Goal: Information Seeking & Learning: Find specific fact

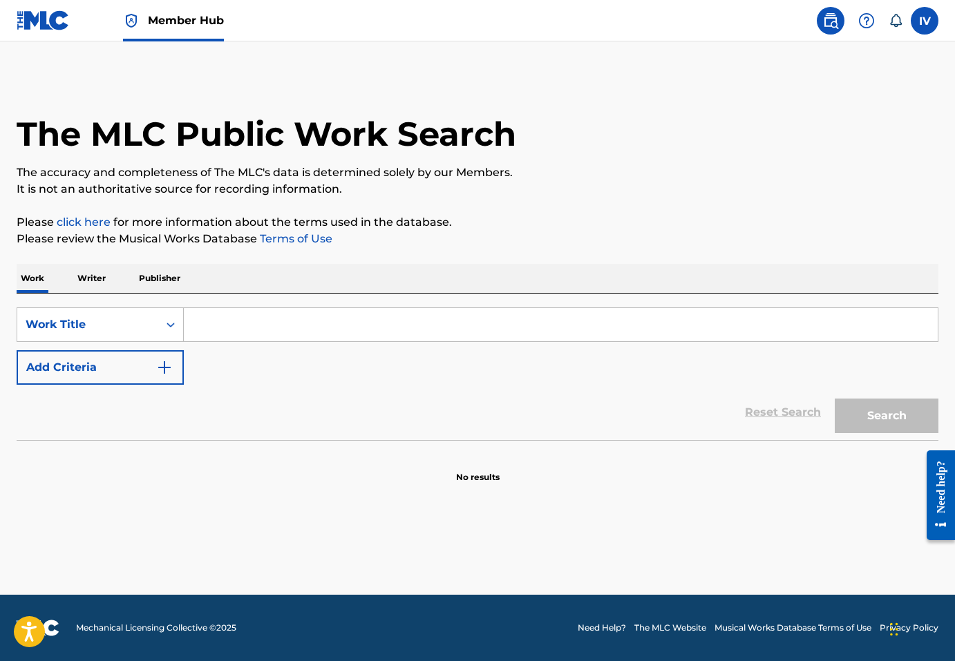
click at [45, 28] on img at bounding box center [43, 20] width 53 height 20
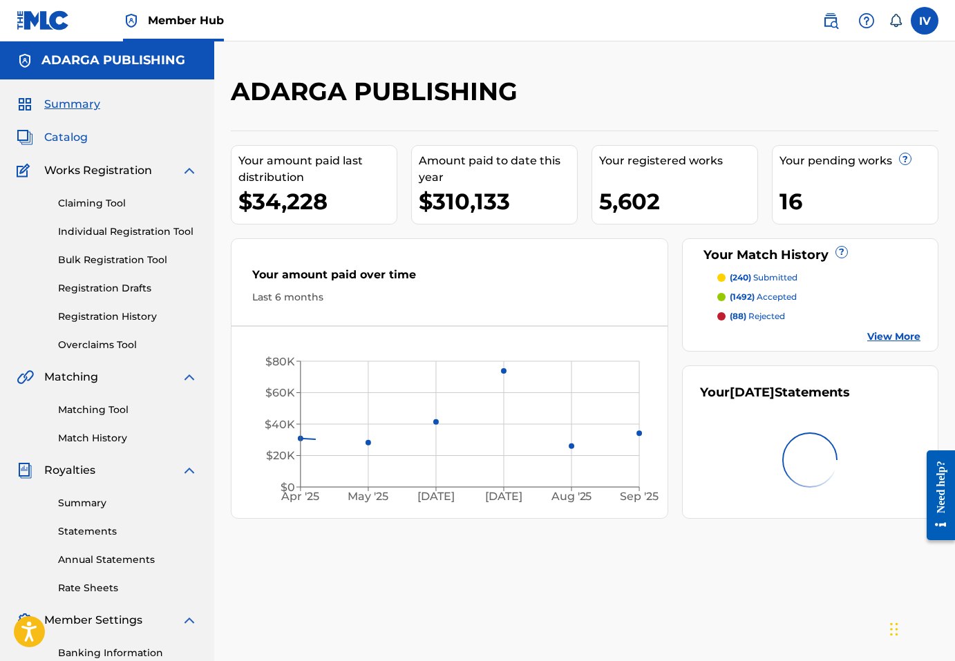
click at [67, 141] on span "Catalog" at bounding box center [66, 137] width 44 height 17
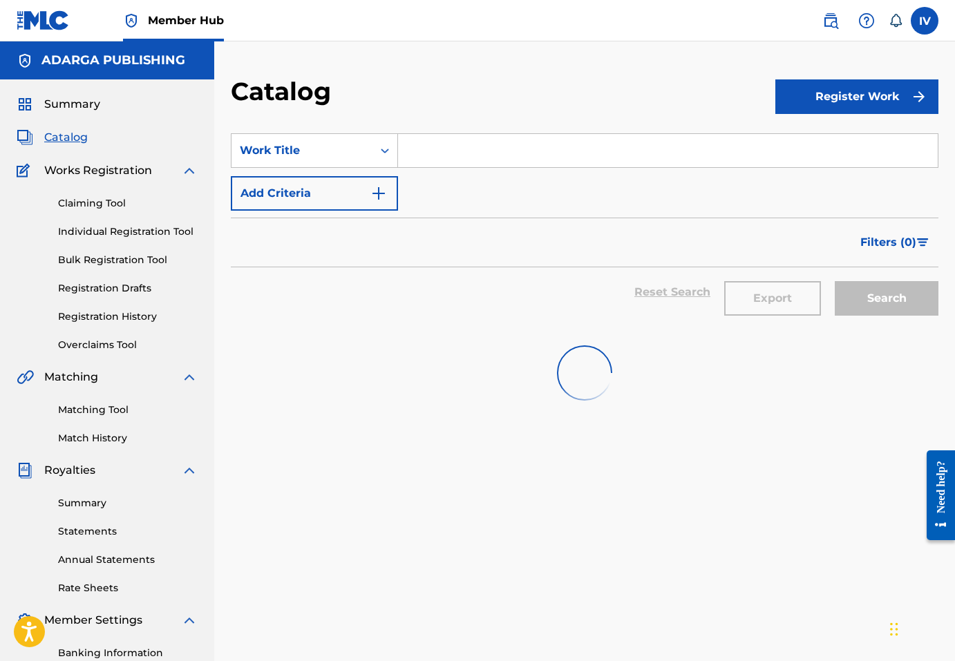
click at [457, 151] on input "Search Form" at bounding box center [668, 150] width 540 height 33
paste input "Te Prometo (Un Viaje Sinfónico de Fe y Esperanza)"
type input "Te Prometo (Un Viaje Sinfónico de Fe y Esperanza)"
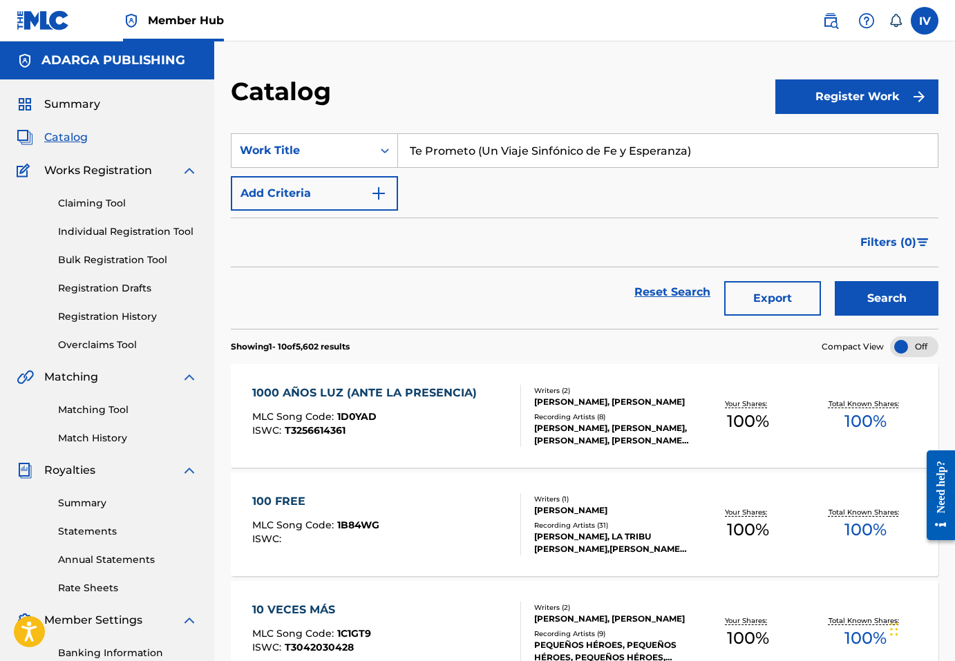
click at [835, 281] on button "Search" at bounding box center [887, 298] width 104 height 35
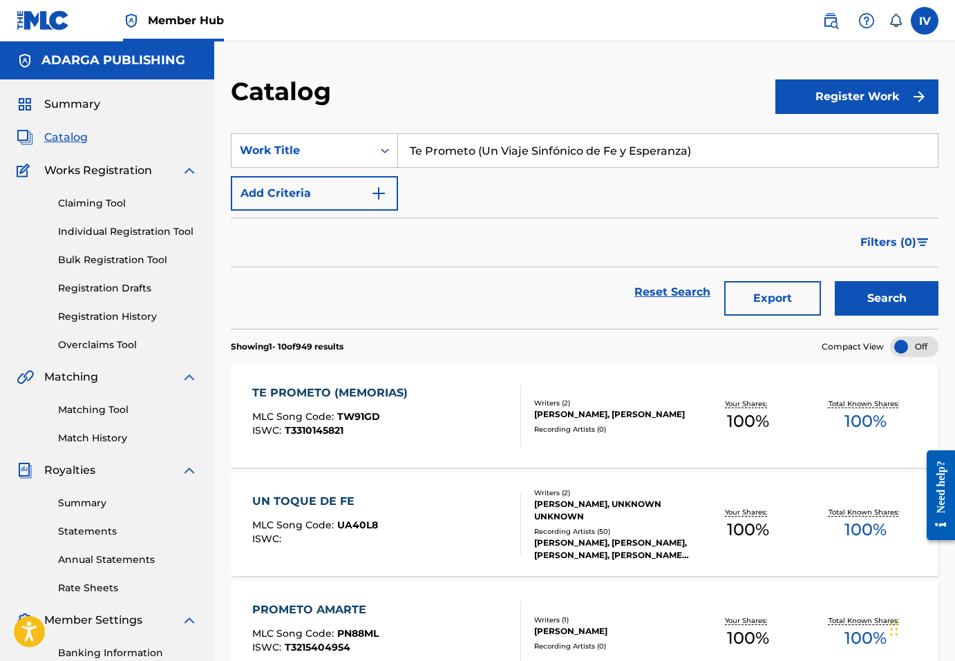
click at [388, 393] on div "TE PROMETO (MEMORIAS)" at bounding box center [333, 393] width 162 height 17
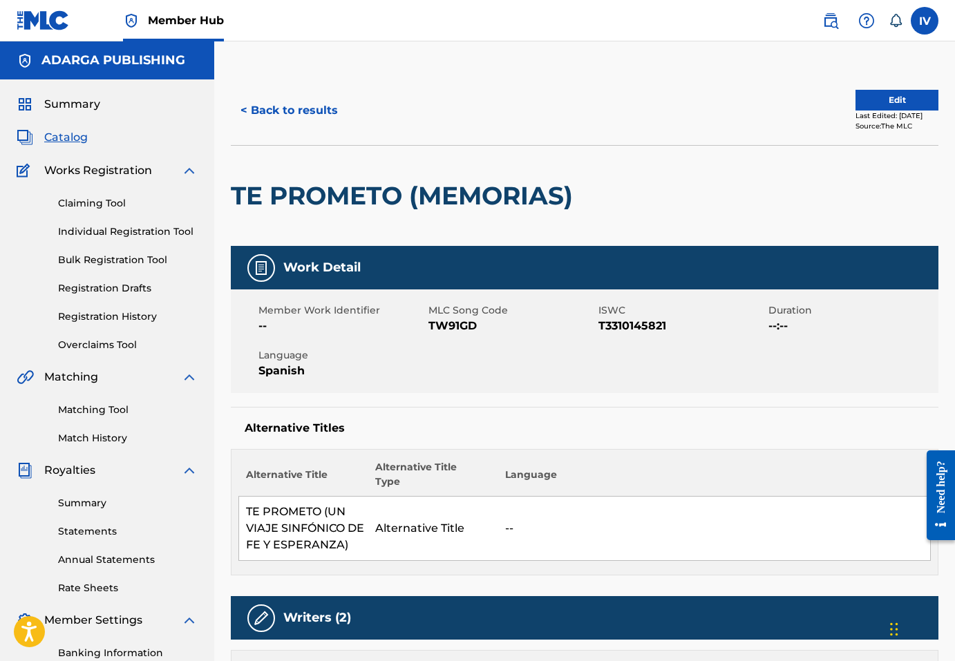
click at [449, 328] on span "TW91GD" at bounding box center [511, 326] width 167 height 17
copy span "TW91GD"
click at [451, 325] on span "TW91GD" at bounding box center [511, 326] width 167 height 17
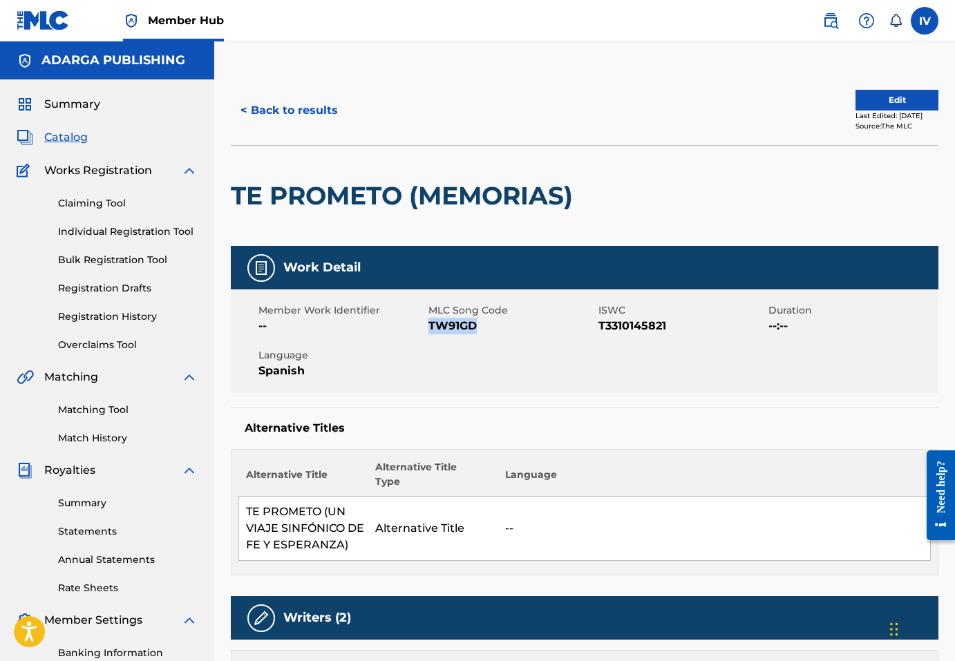
copy span "TW91GD"
click at [295, 97] on button "< Back to results" at bounding box center [289, 110] width 117 height 35
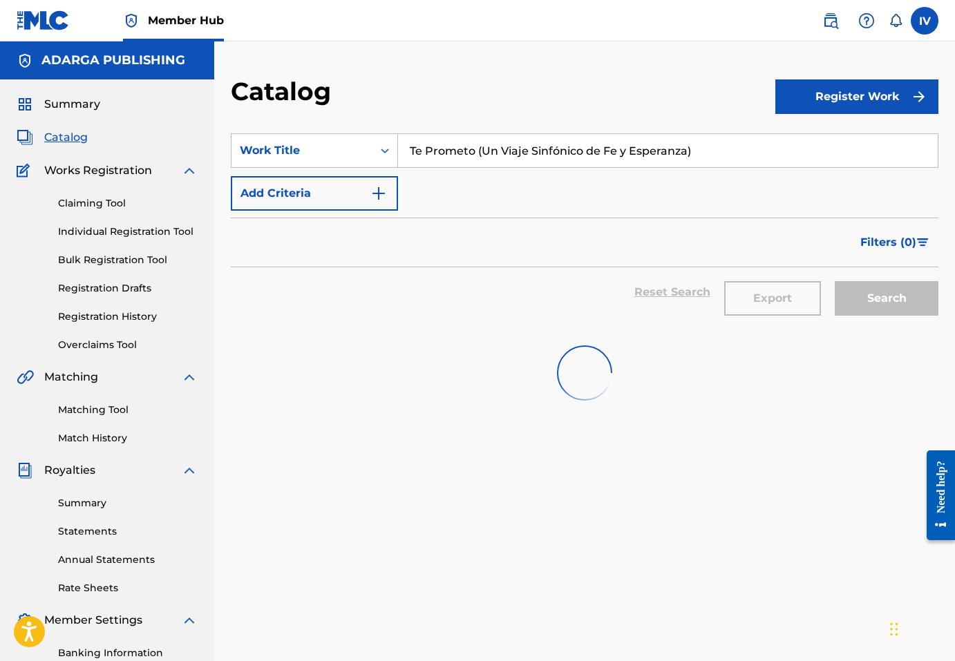
click at [445, 127] on section "SearchWithCriteriaad03776d-fd8e-4d86-ad58-53a21b87a172 Work Title Te Prometo (U…" at bounding box center [585, 223] width 708 height 212
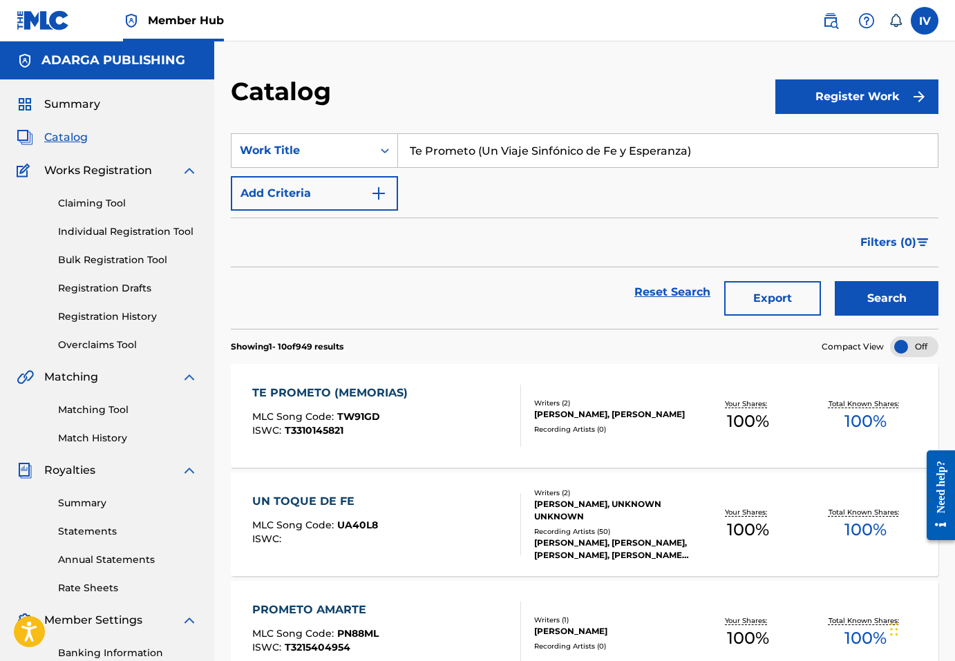
click at [449, 140] on input "Te Prometo (Un Viaje Sinfónico de Fe y Esperanza)" at bounding box center [668, 150] width 540 height 33
paste input "odos Mis Días"
type input "Todos Mis Días (Un Viaje Sinfónico de Fe y Esperanza)"
click at [835, 281] on button "Search" at bounding box center [887, 298] width 104 height 35
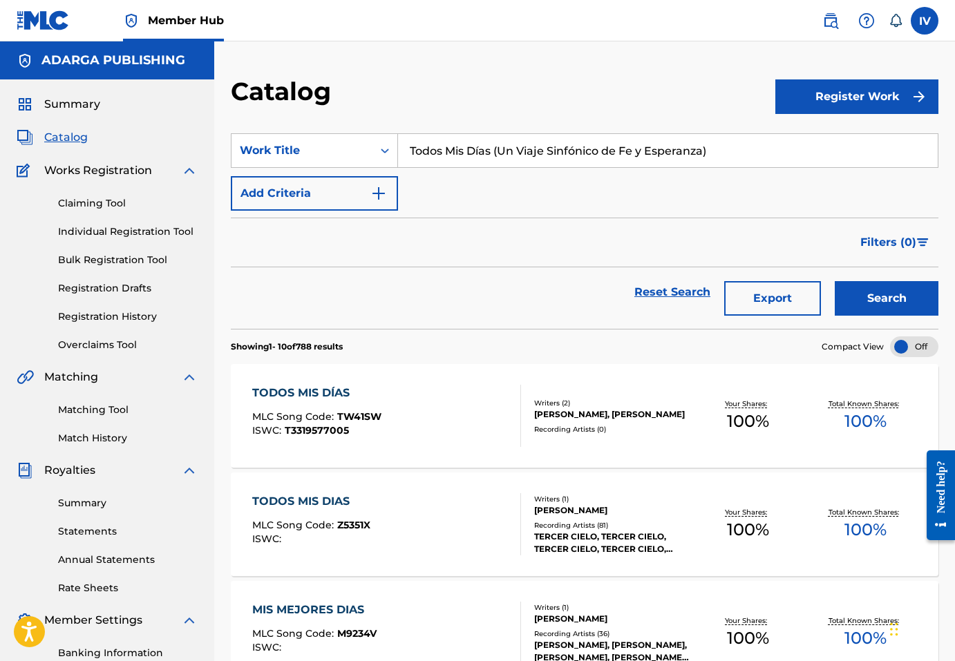
click at [401, 395] on div "TODOS MIS DÍAS MLC Song Code : TW41SW ISWC : T3319577005" at bounding box center [386, 416] width 269 height 62
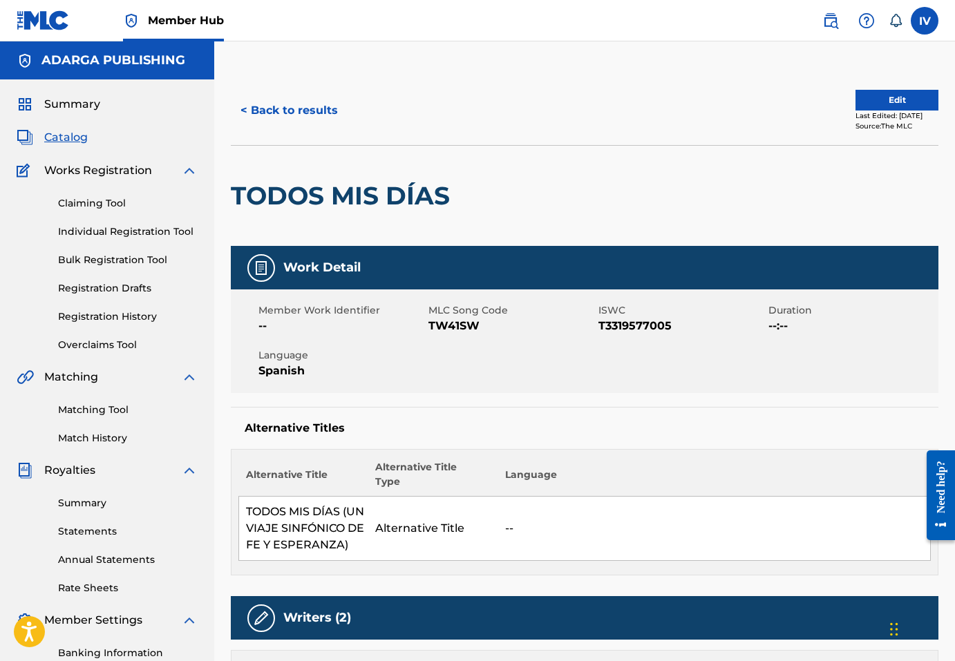
click at [442, 325] on span "TW41SW" at bounding box center [511, 326] width 167 height 17
copy span "TW41SW"
click at [339, 77] on div "< Back to results Edit Last Edited: [DATE] Source: The MLC" at bounding box center [585, 110] width 708 height 69
click at [305, 113] on button "< Back to results" at bounding box center [289, 110] width 117 height 35
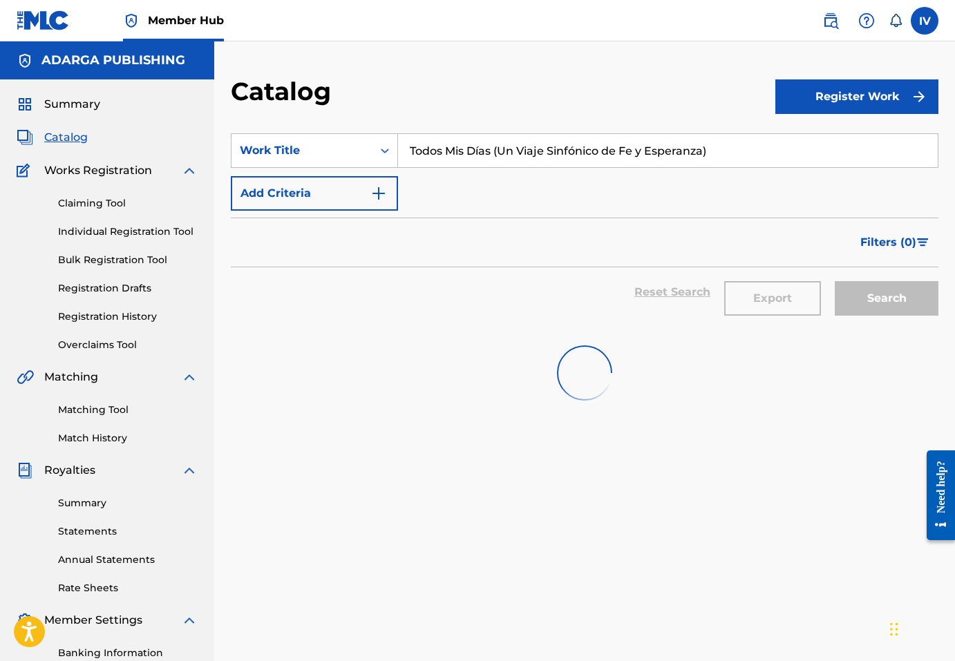
click at [432, 140] on input "Todos Mis Días (Un Viaje Sinfónico de Fe y Esperanza)" at bounding box center [668, 150] width 540 height 33
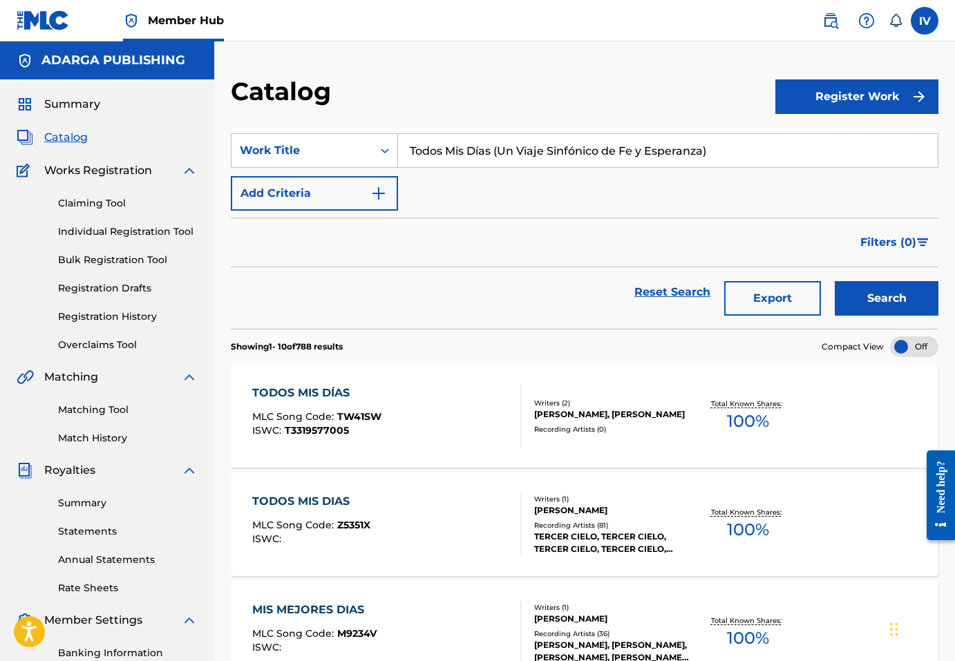
paste input "Estas Navidades"
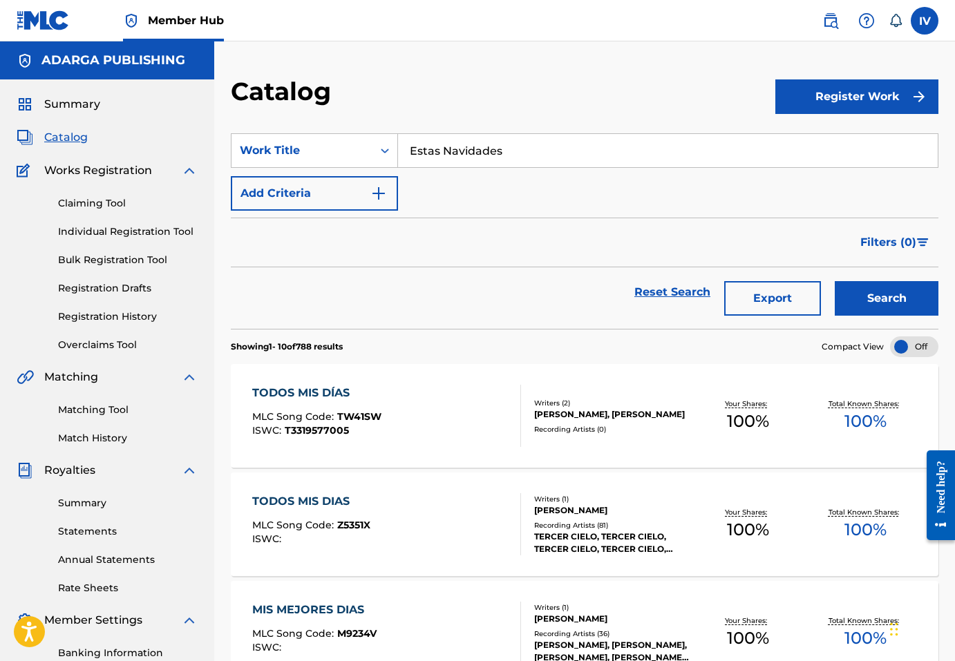
type input "Estas Navidades"
click at [835, 281] on button "Search" at bounding box center [887, 298] width 104 height 35
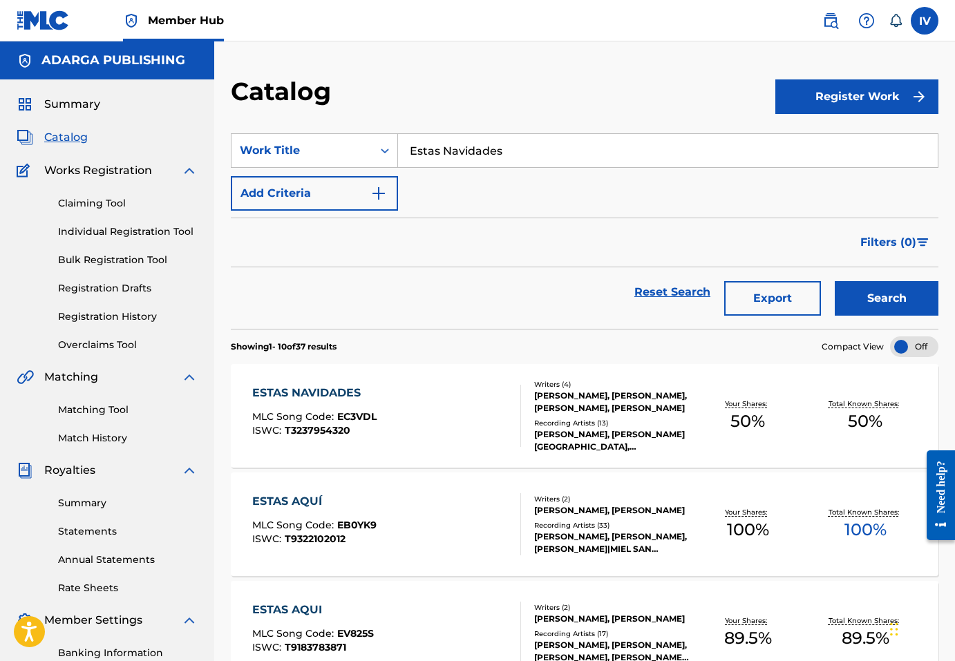
click at [388, 392] on div "ESTAS NAVIDADES MLC Song Code : EC3VDL ISWC : T3237954320" at bounding box center [386, 416] width 269 height 62
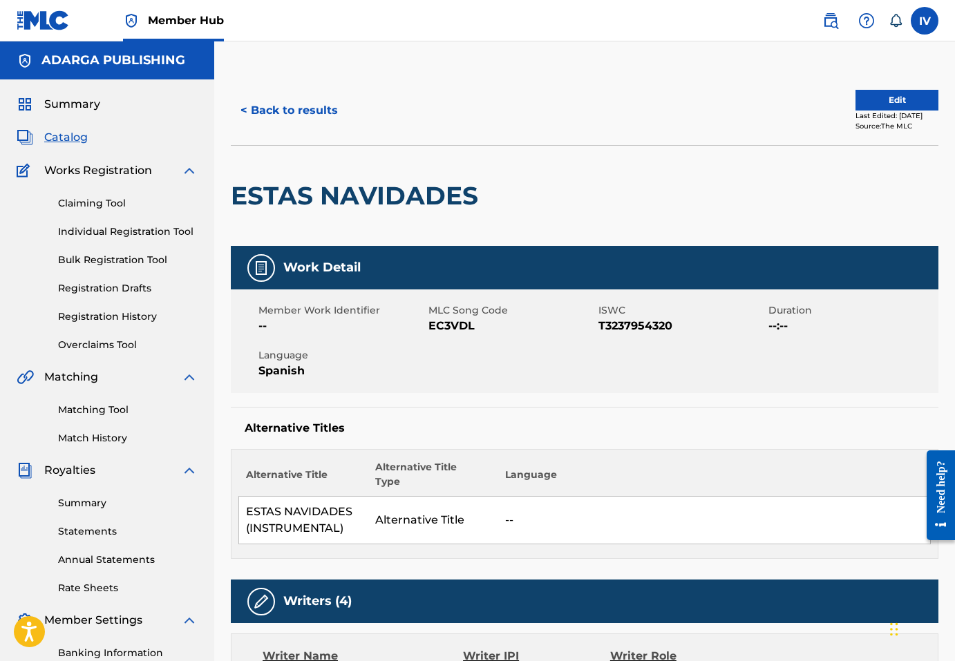
click at [449, 325] on span "EC3VDL" at bounding box center [511, 326] width 167 height 17
copy span "EC3VDL"
click at [295, 132] on div "< Back to results Edit Last Edited: [DATE] Source: The MLC" at bounding box center [585, 110] width 708 height 69
click at [287, 115] on button "< Back to results" at bounding box center [289, 110] width 117 height 35
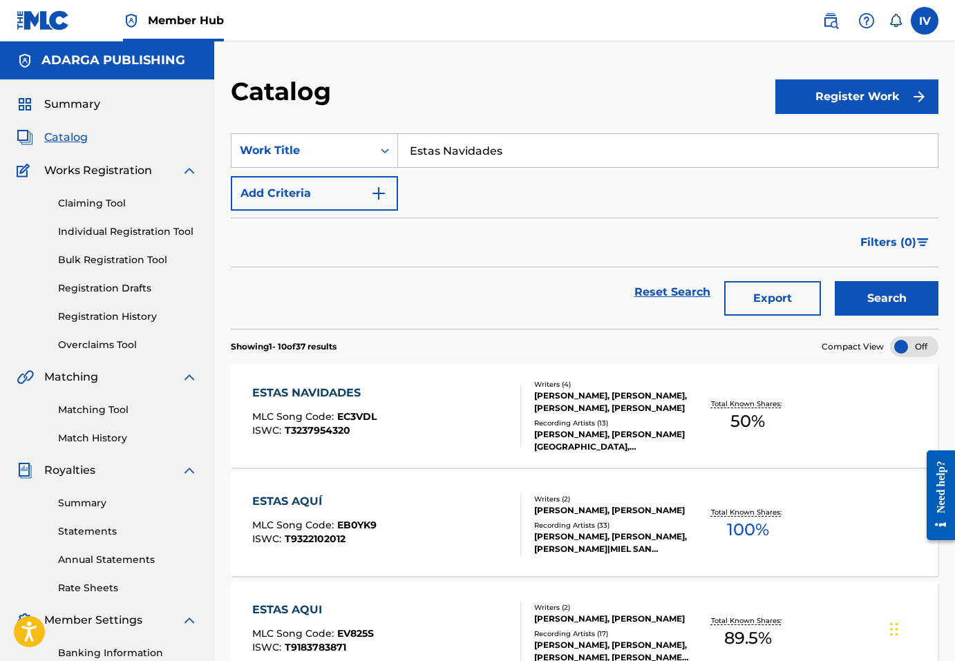
click at [417, 143] on input "Estas Navidades" at bounding box center [668, 150] width 540 height 33
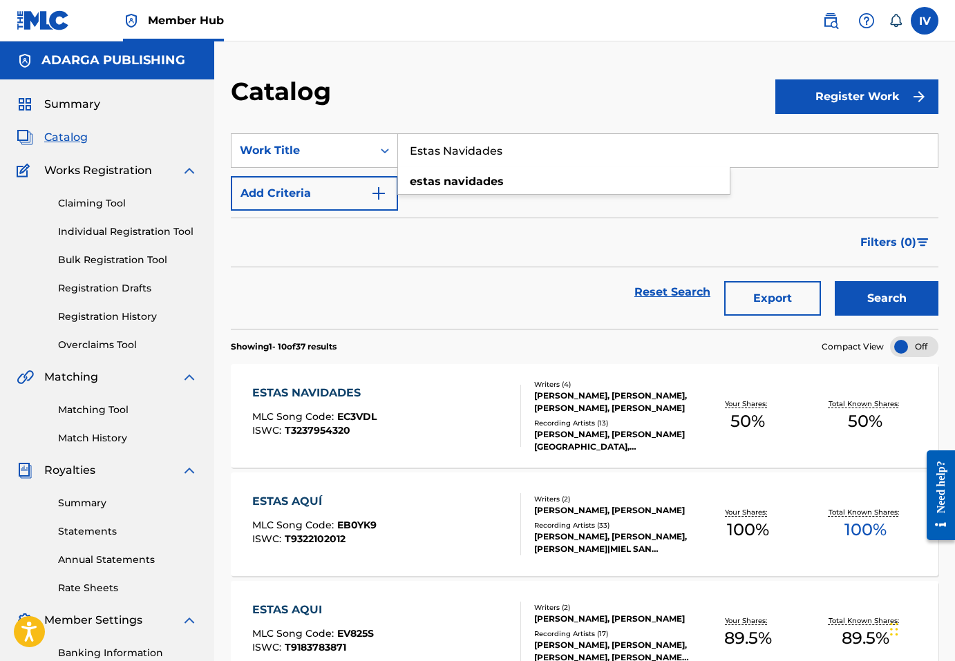
paste input "Celebraré"
type input "Celebraré"
click at [835, 281] on button "Search" at bounding box center [887, 298] width 104 height 35
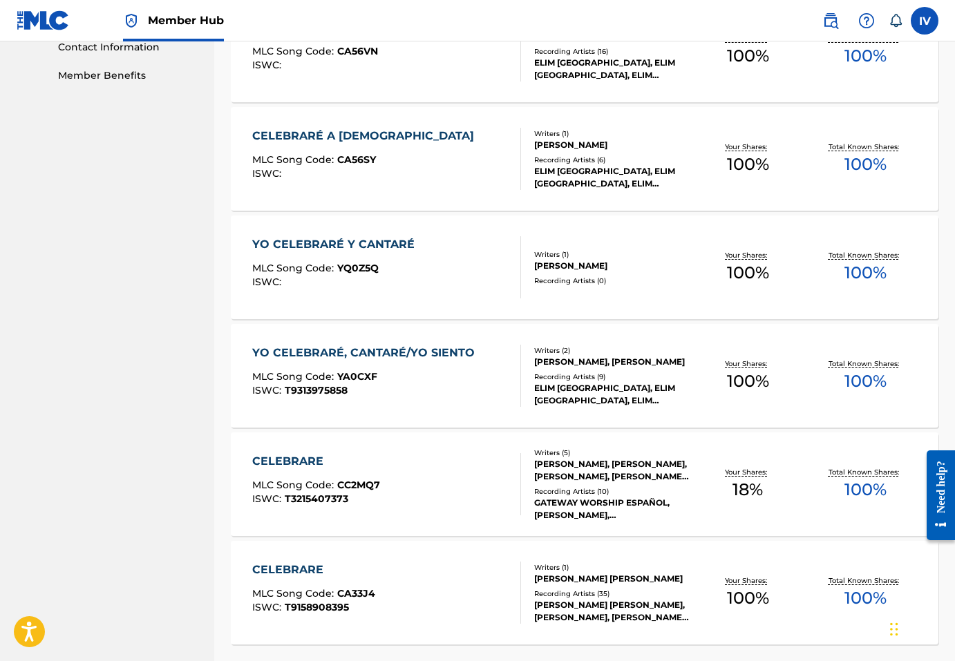
scroll to position [692, 0]
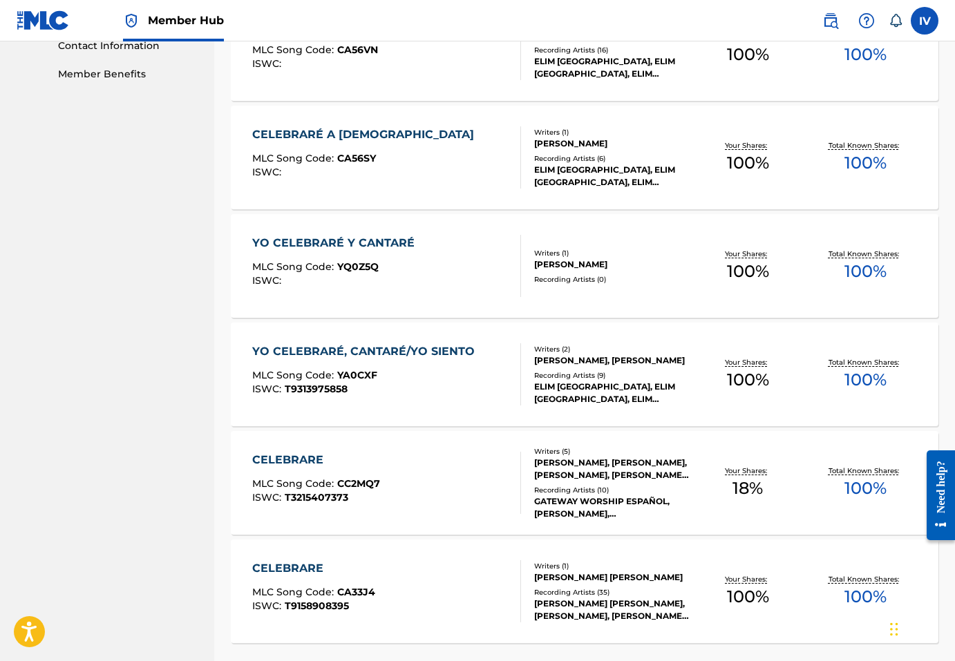
click at [346, 512] on div "CELEBRARE MLC Song Code : CC2MQ7 ISWC : T3215407373" at bounding box center [316, 483] width 128 height 62
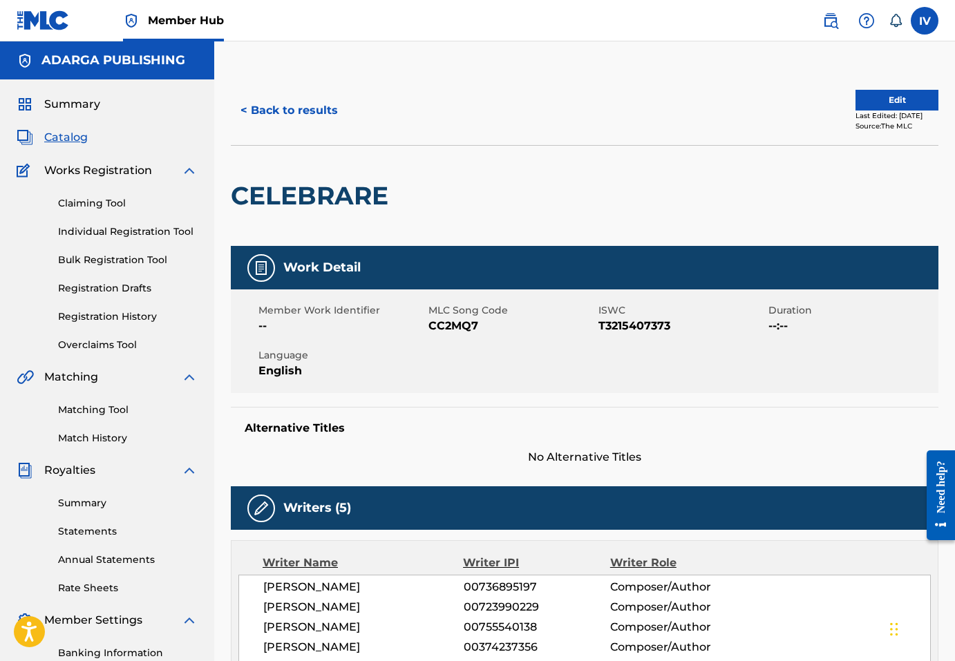
click at [442, 329] on span "CC2MQ7" at bounding box center [511, 326] width 167 height 17
copy span "CC2MQ7"
click at [458, 328] on span "CC2MQ7" at bounding box center [511, 326] width 167 height 17
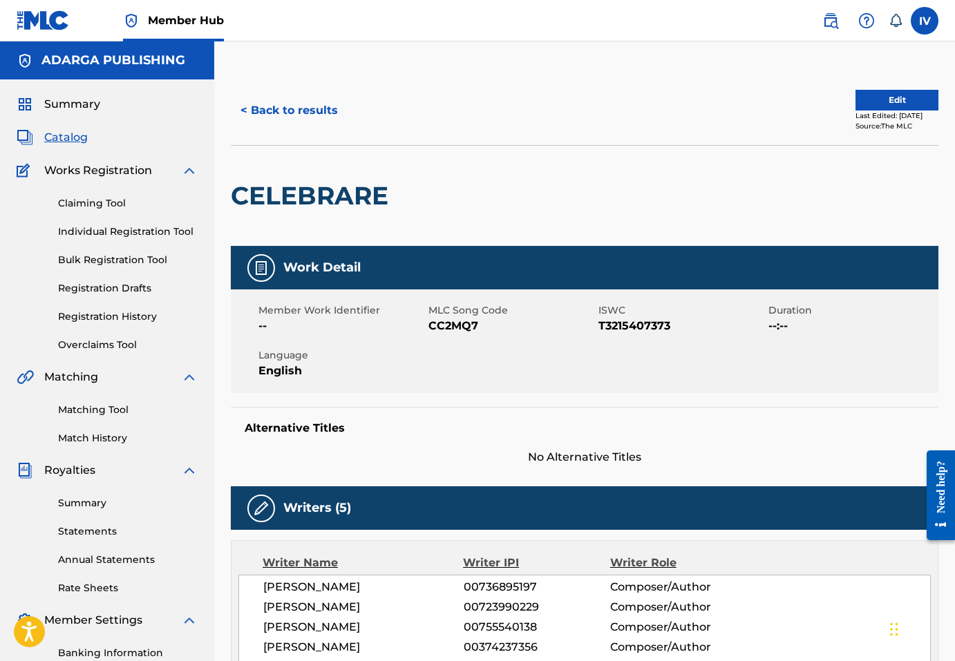
click at [462, 325] on span "CC2MQ7" at bounding box center [511, 326] width 167 height 17
copy span "CC2MQ7"
click at [338, 197] on h2 "CELEBRARE" at bounding box center [313, 195] width 164 height 31
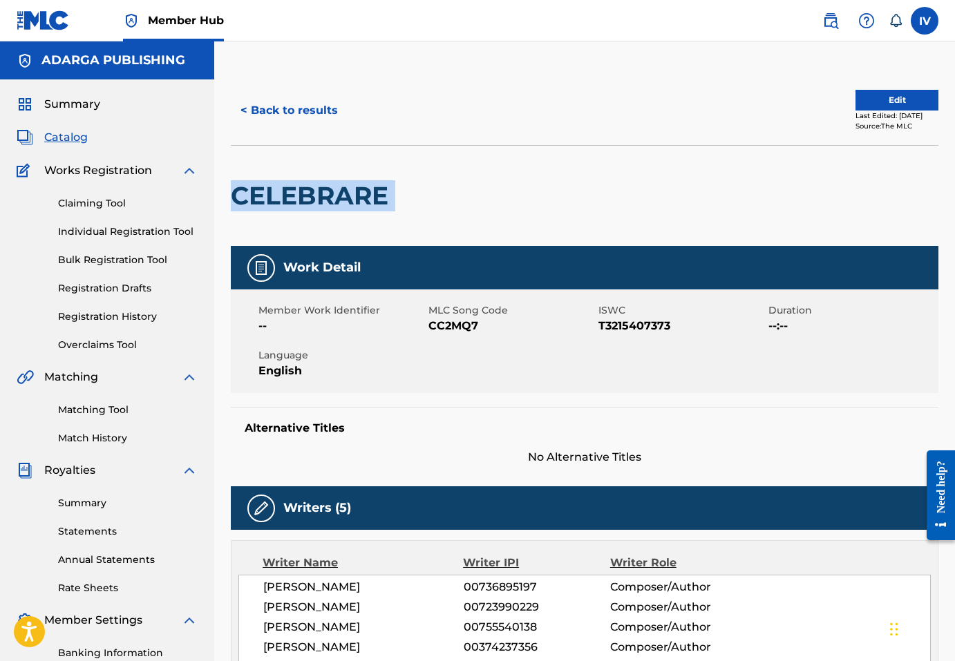
click at [338, 197] on h2 "CELEBRARE" at bounding box center [313, 195] width 164 height 31
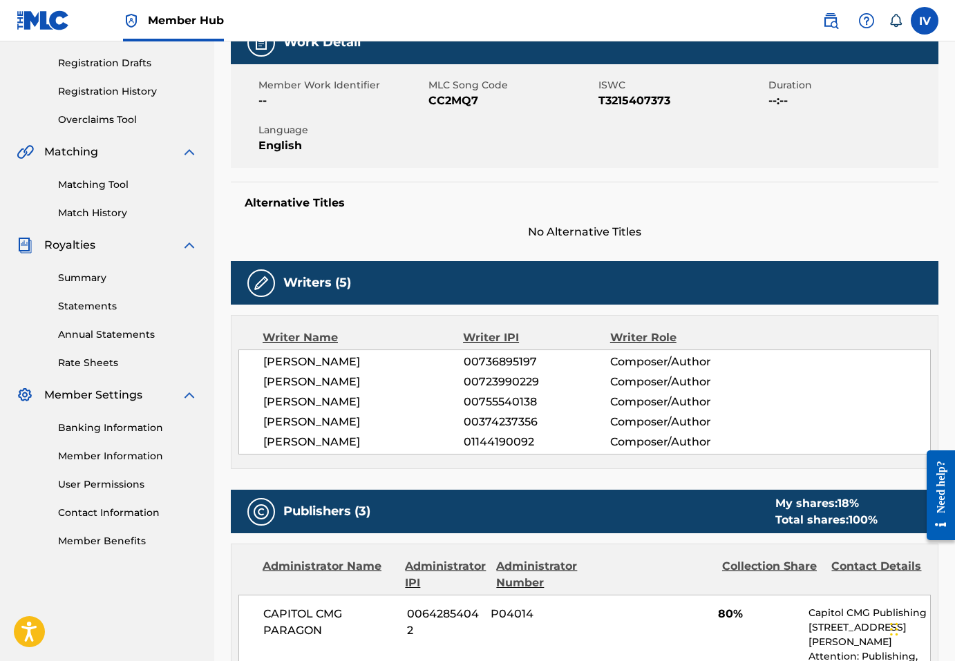
scroll to position [232, 0]
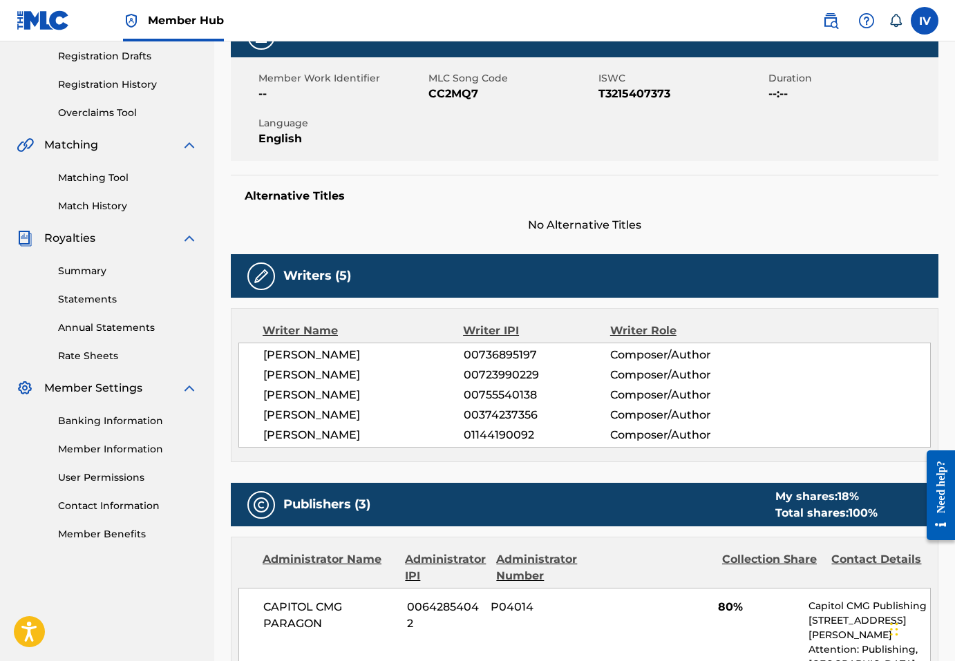
copy div "CELEBRARE"
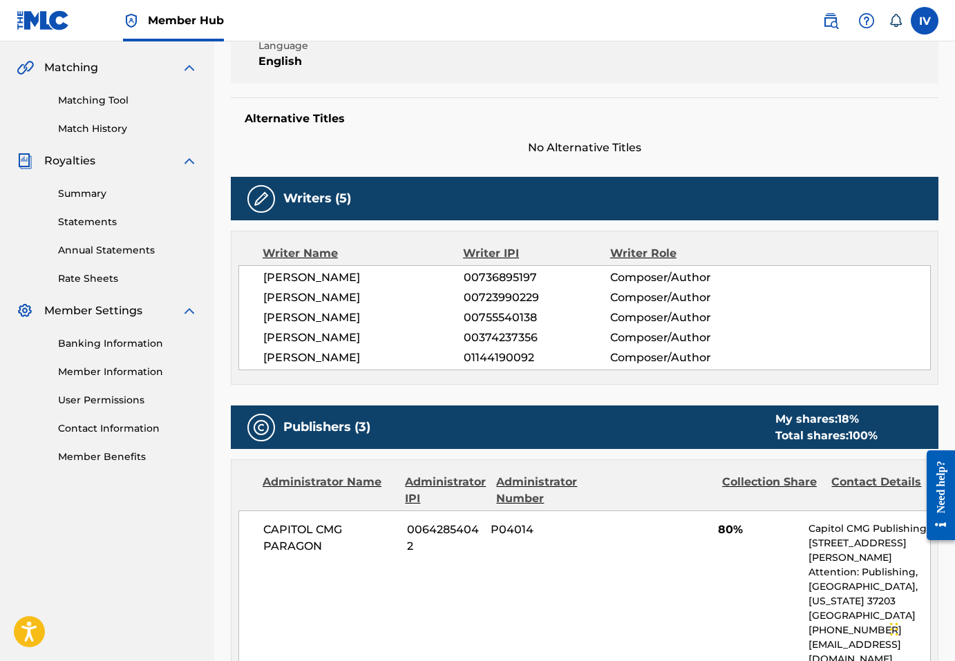
scroll to position [0, 0]
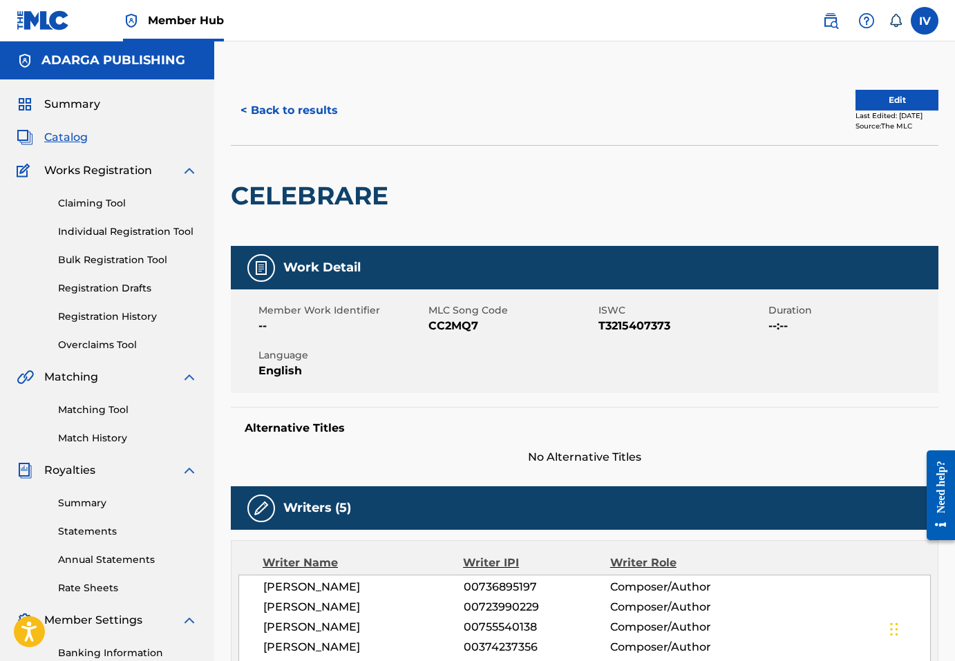
click at [444, 318] on span "CC2MQ7" at bounding box center [511, 326] width 167 height 17
copy span "CC2MQ7"
